Goal: Navigation & Orientation: Find specific page/section

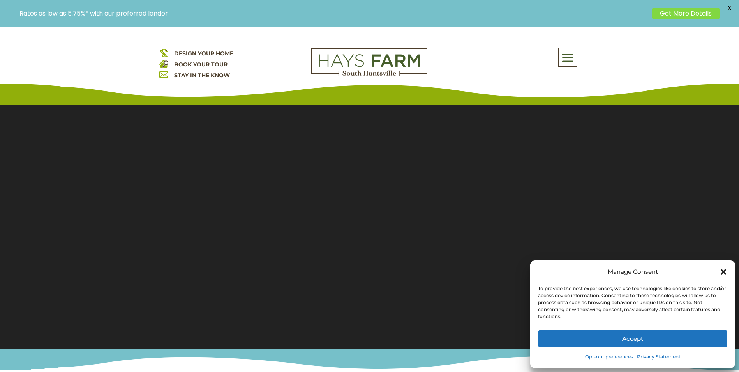
click at [626, 340] on button "Accept" at bounding box center [632, 339] width 189 height 18
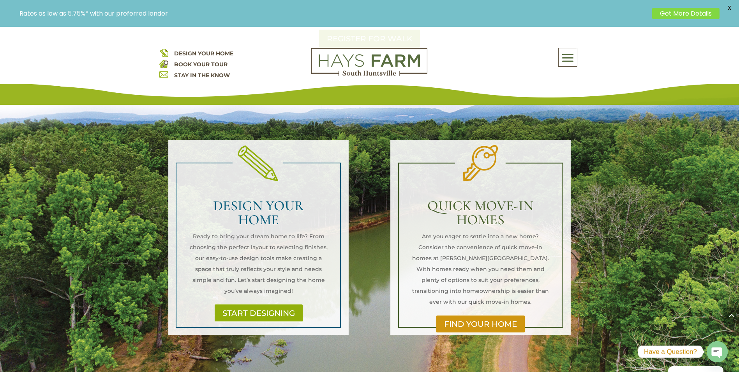
scroll to position [585, 0]
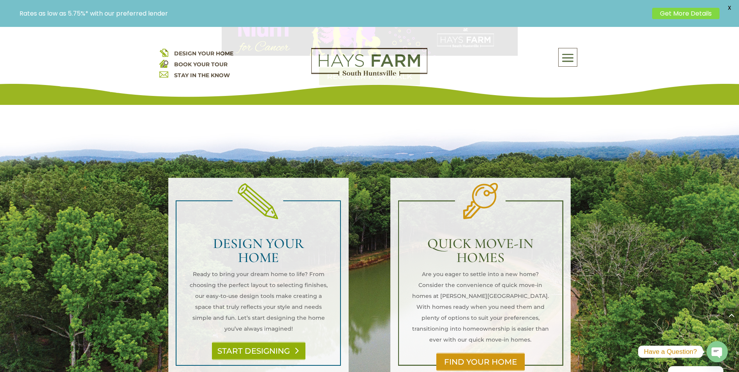
click at [269, 342] on link "START DESIGNING" at bounding box center [259, 351] width 94 height 18
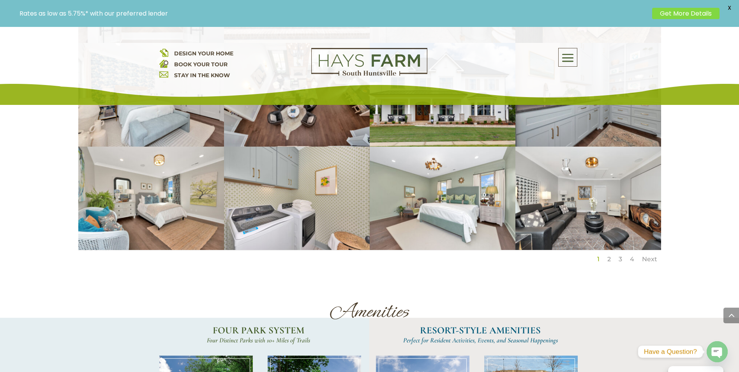
scroll to position [1364, 0]
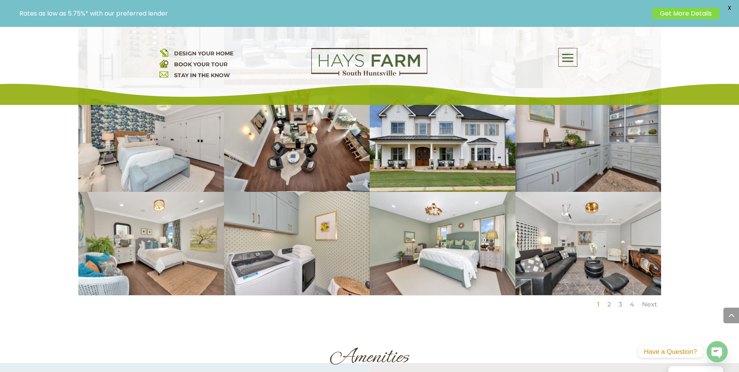
click at [610, 301] on link "2" at bounding box center [610, 304] width 4 height 7
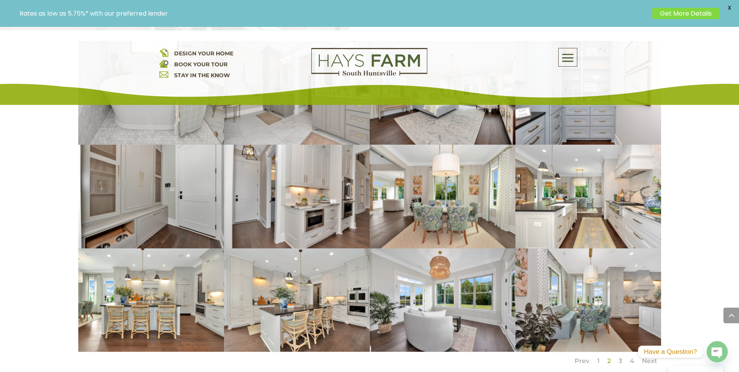
scroll to position [1325, 0]
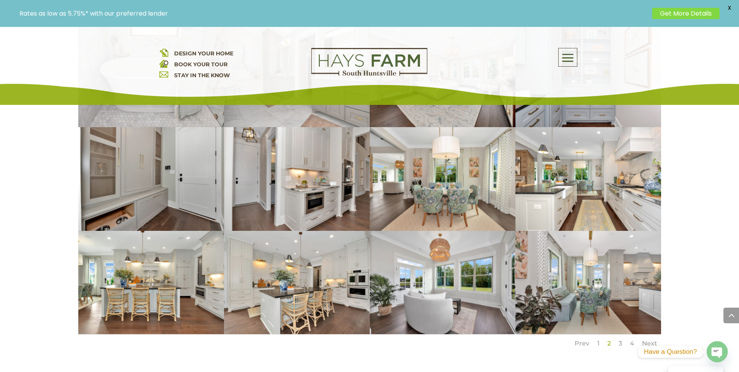
click at [621, 340] on link "3" at bounding box center [621, 343] width 4 height 7
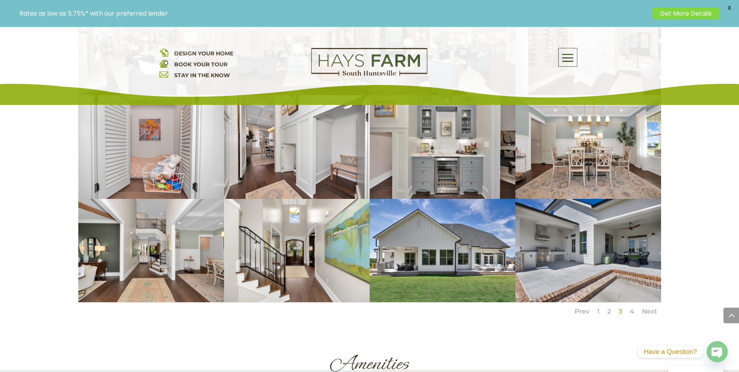
scroll to position [1364, 0]
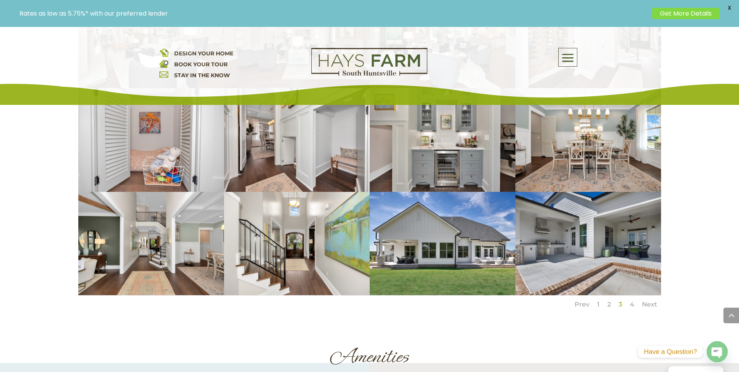
click at [633, 301] on link "4" at bounding box center [632, 304] width 4 height 7
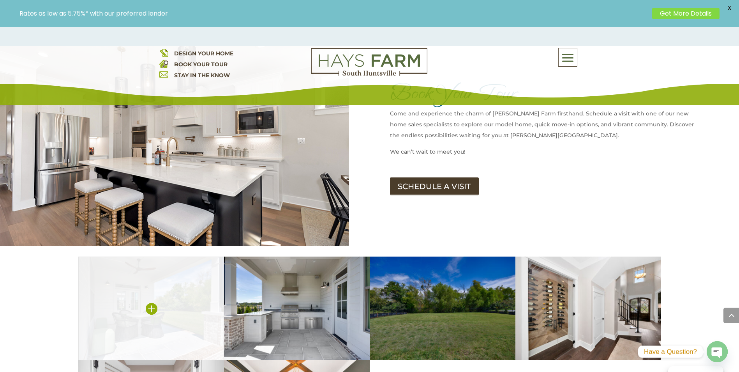
scroll to position [1091, 0]
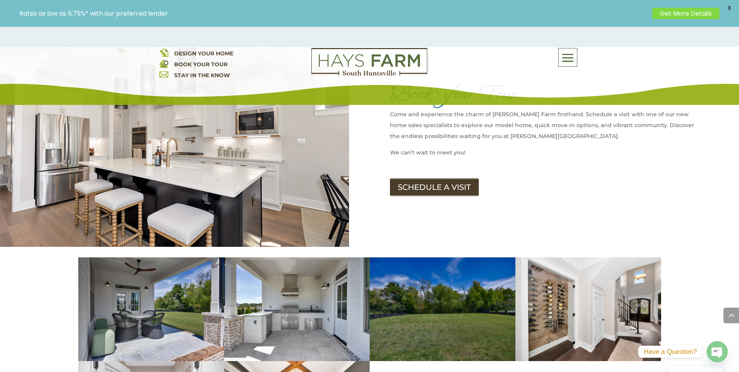
click at [568, 60] on span at bounding box center [568, 58] width 18 height 18
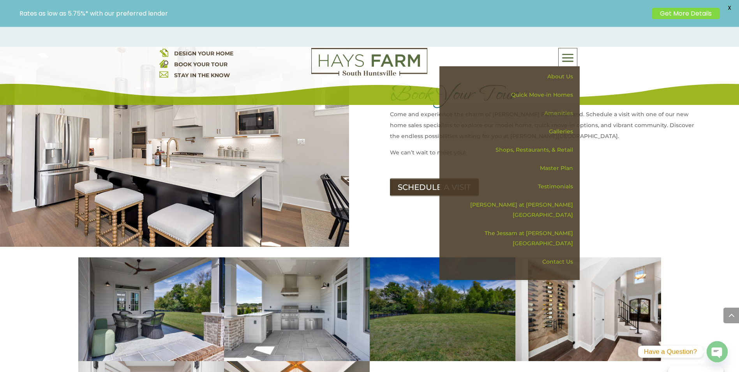
click at [559, 112] on link "Amenities" at bounding box center [512, 113] width 135 height 18
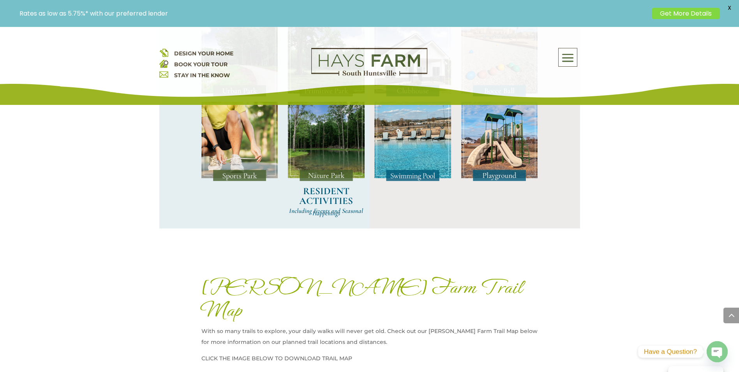
scroll to position [702, 0]
